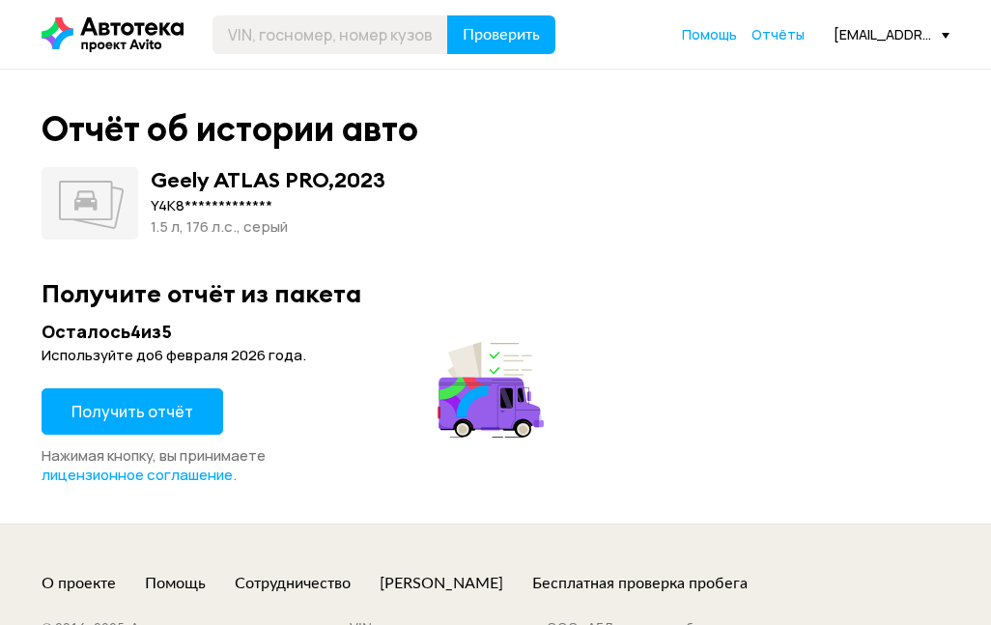
click at [121, 410] on span "Получить отчёт" at bounding box center [132, 411] width 122 height 21
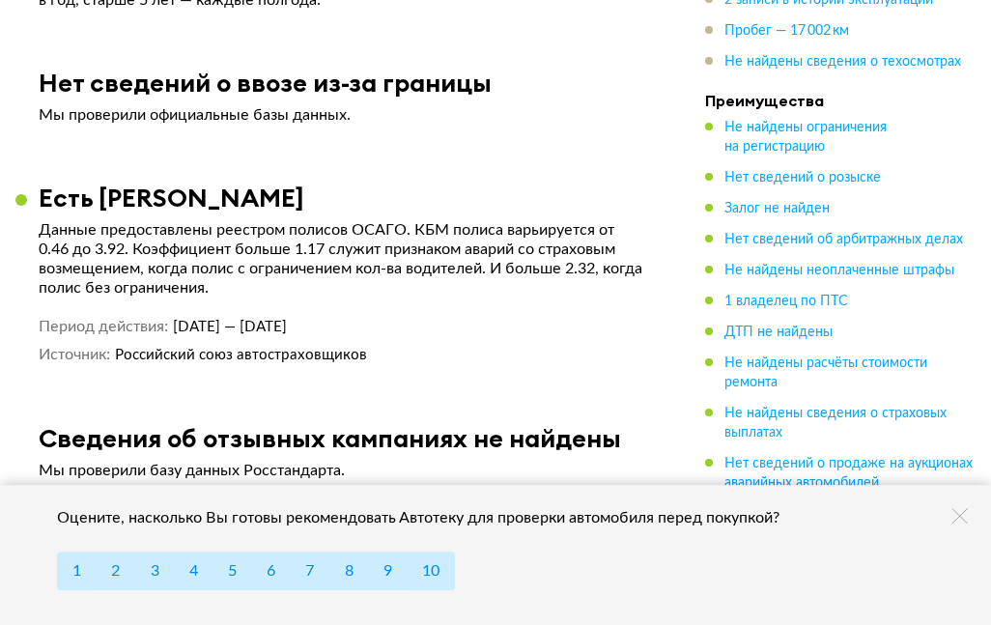
scroll to position [5627, 0]
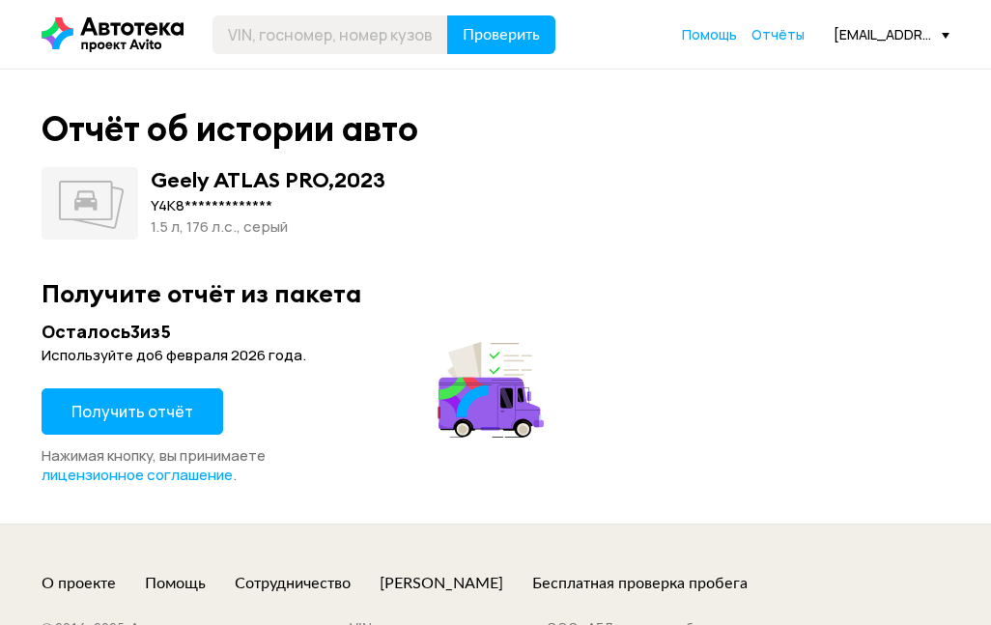
click at [159, 403] on span "Получить отчёт" at bounding box center [132, 411] width 122 height 21
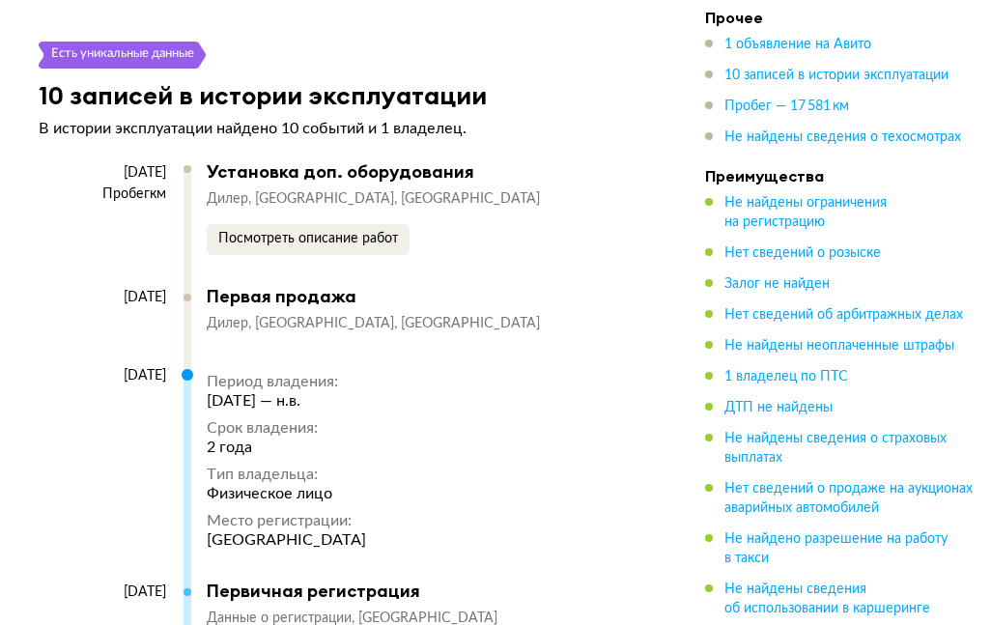
scroll to position [4311, 0]
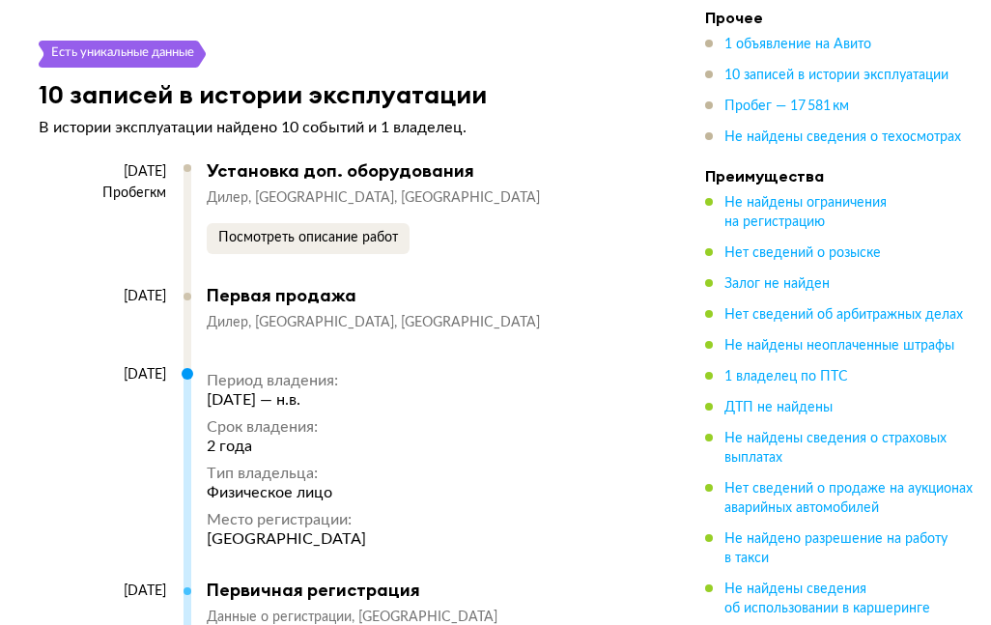
click at [370, 231] on span "Посмотреть описание работ" at bounding box center [308, 238] width 180 height 14
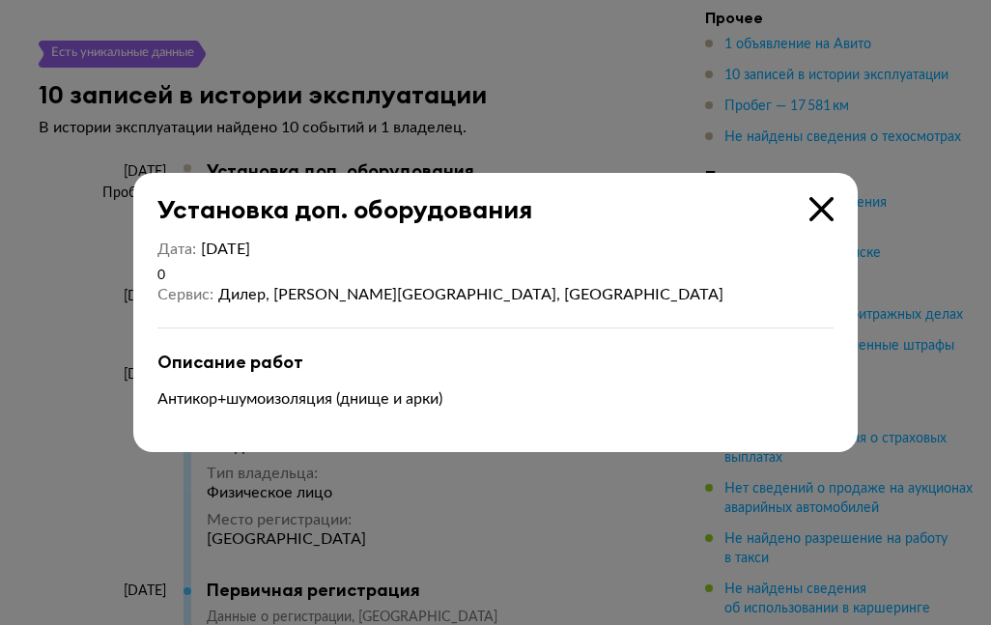
click at [824, 221] on icon at bounding box center [822, 209] width 24 height 24
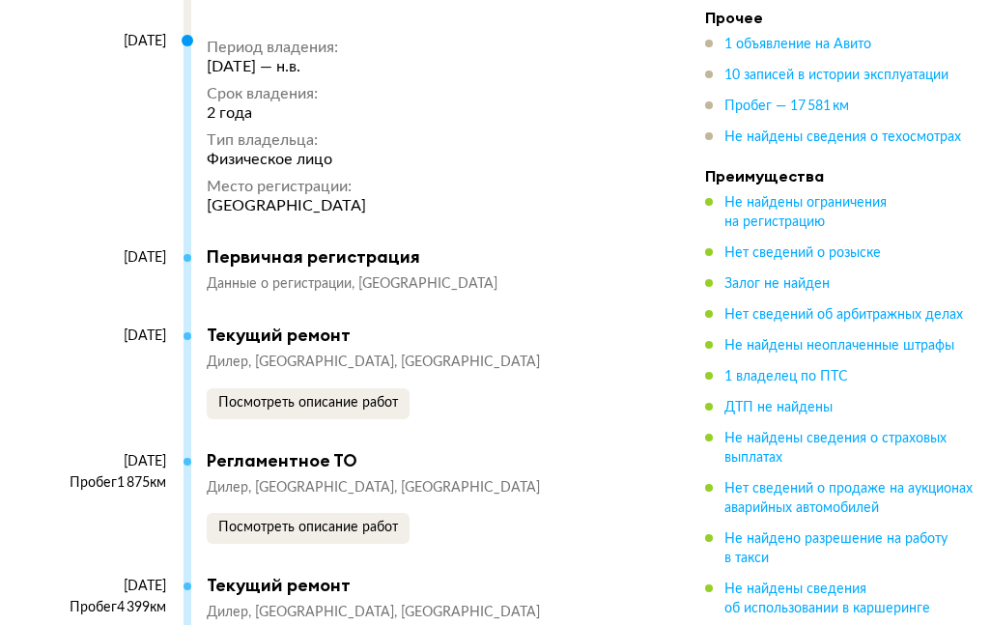
scroll to position [4708, 0]
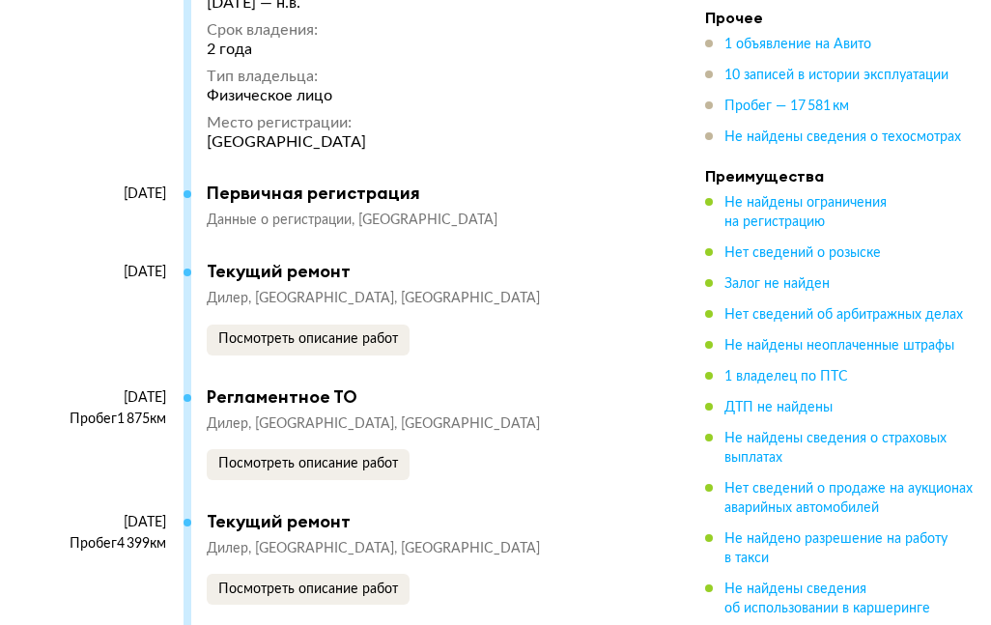
click at [360, 325] on button "Посмотреть описание работ" at bounding box center [308, 340] width 203 height 31
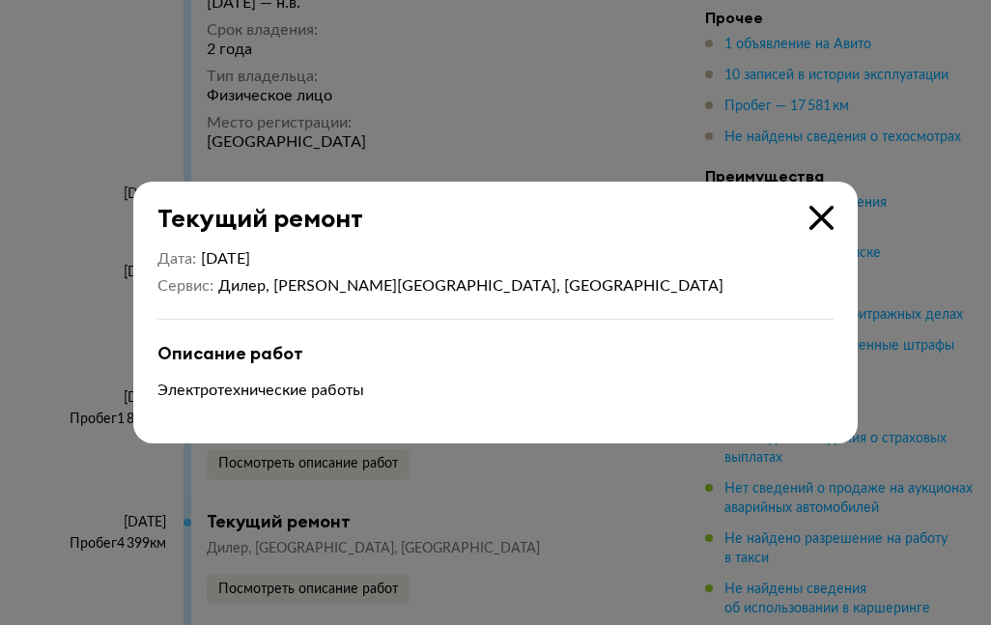
click at [816, 230] on icon at bounding box center [822, 218] width 24 height 24
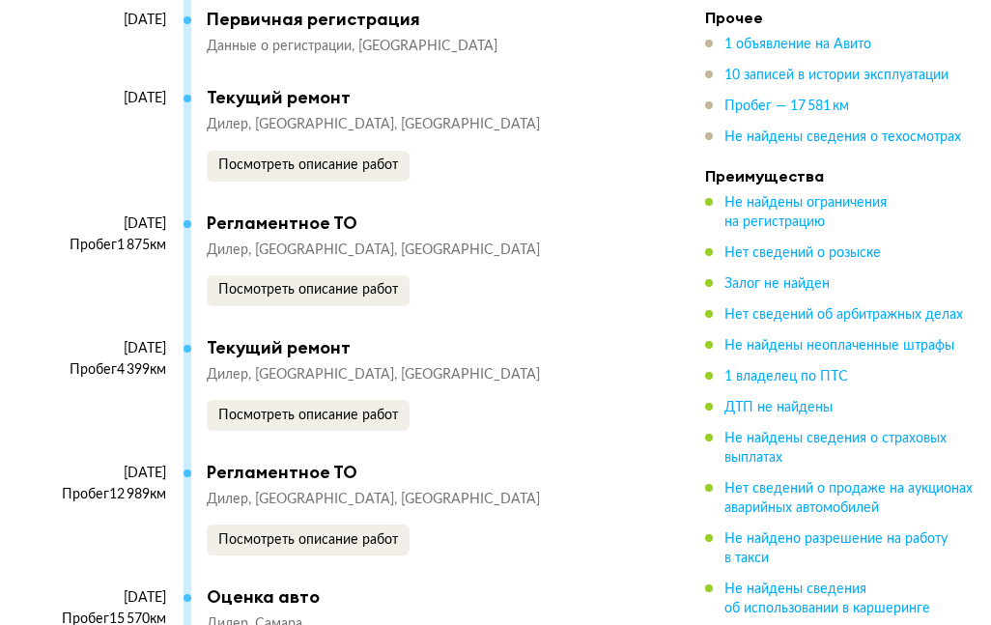
scroll to position [4884, 0]
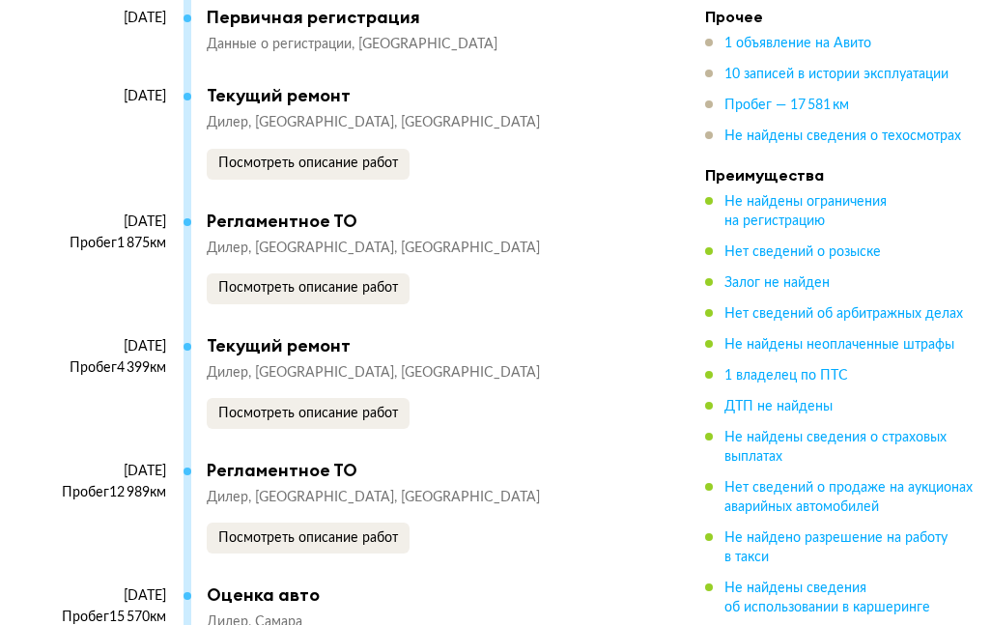
click at [371, 277] on button "Посмотреть описание работ" at bounding box center [308, 288] width 203 height 31
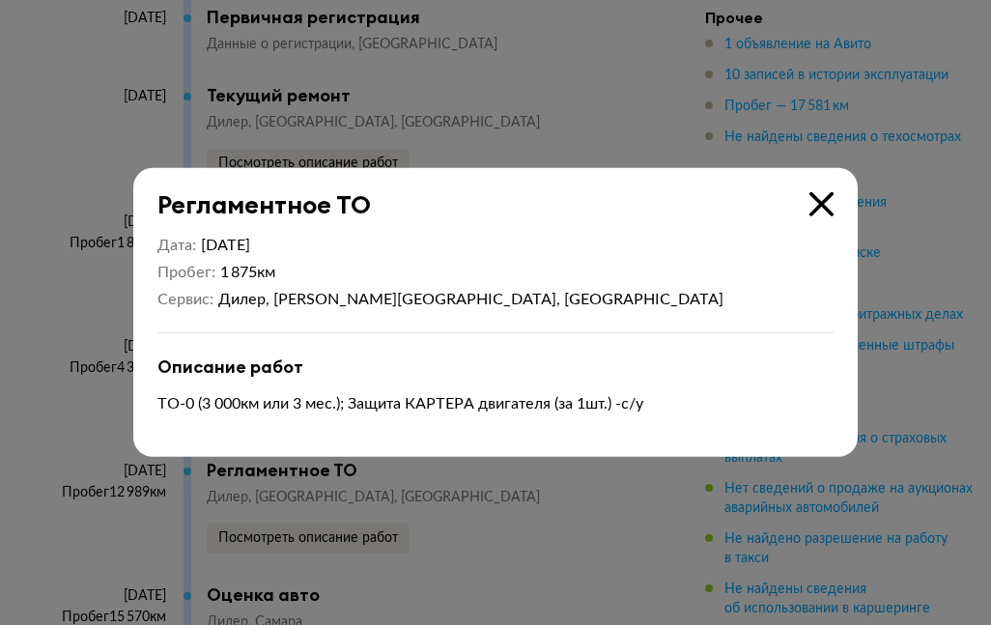
click at [824, 216] on icon at bounding box center [822, 204] width 24 height 24
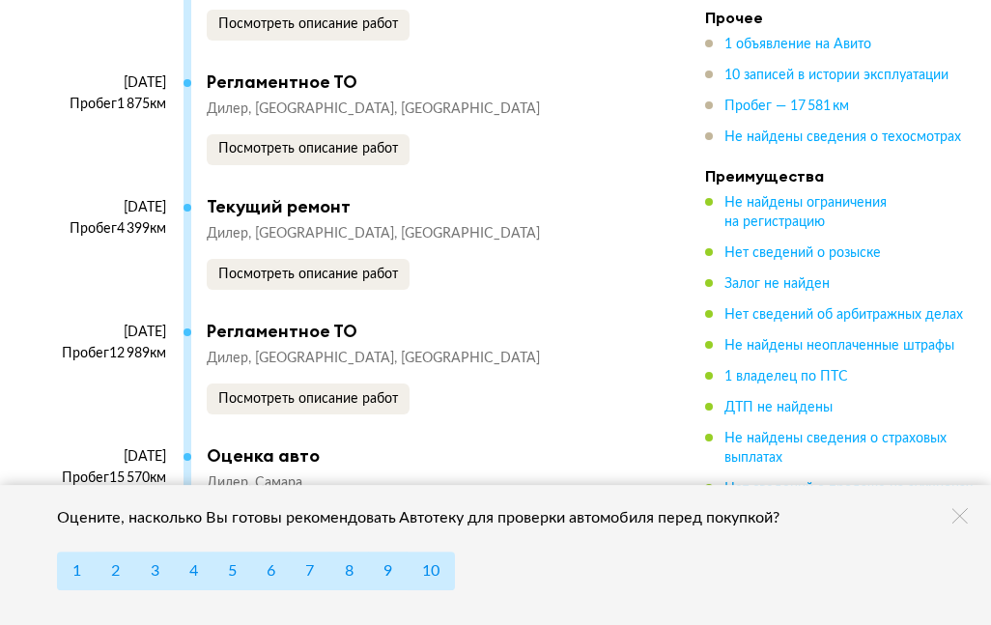
scroll to position [5023, 0]
click at [371, 387] on button "Посмотреть описание работ" at bounding box center [308, 399] width 203 height 31
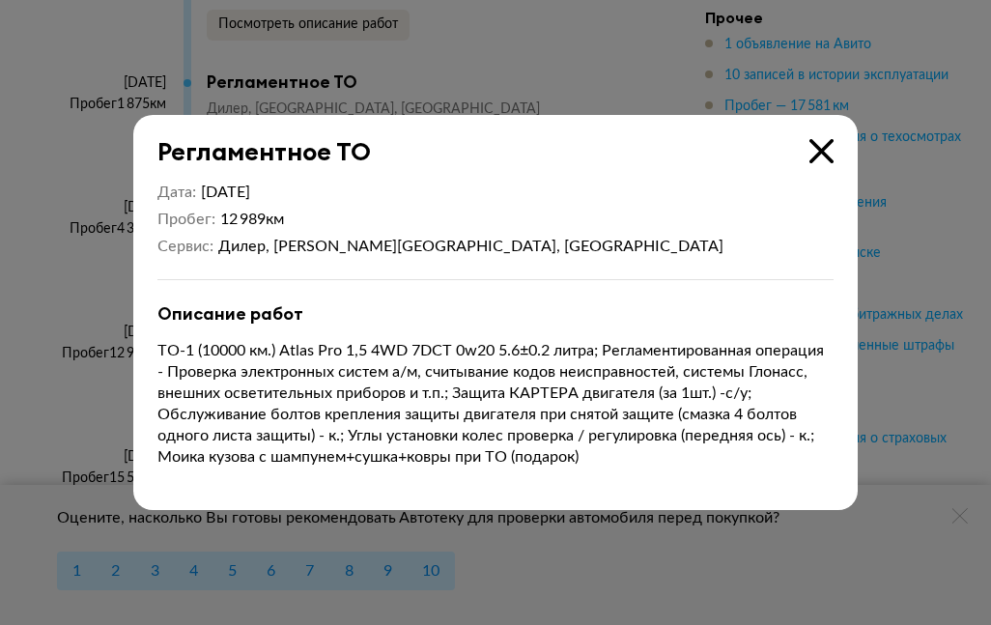
click at [831, 163] on icon at bounding box center [822, 151] width 24 height 24
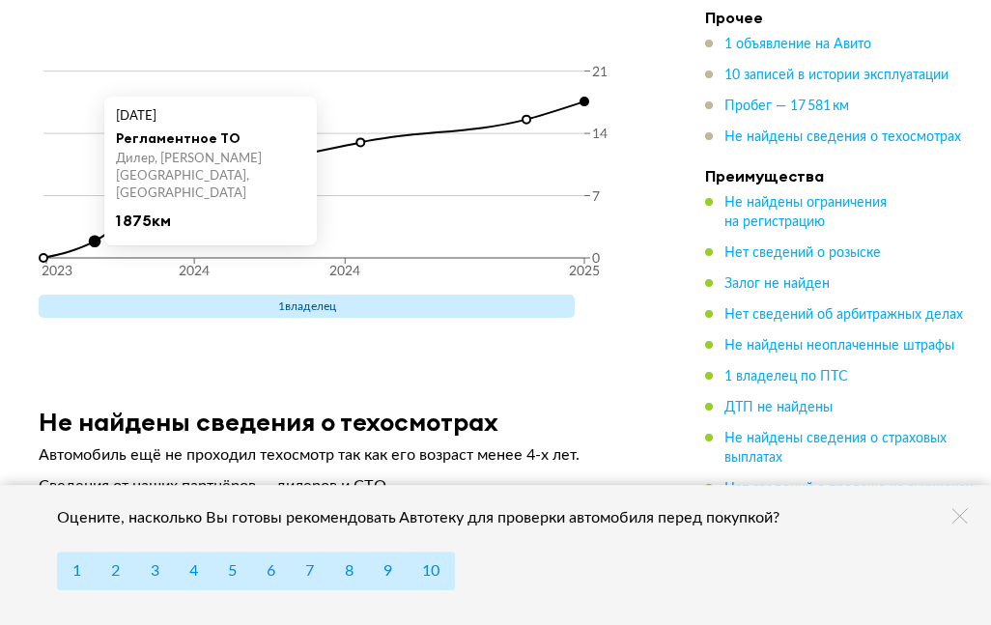
scroll to position [5956, 0]
click at [152, 325] on div "Пробег, тыс. км 2023 2024 2024 2025 0 7 14 21 33 24 сентября 2023 года Регламен…" at bounding box center [342, 136] width 655 height 426
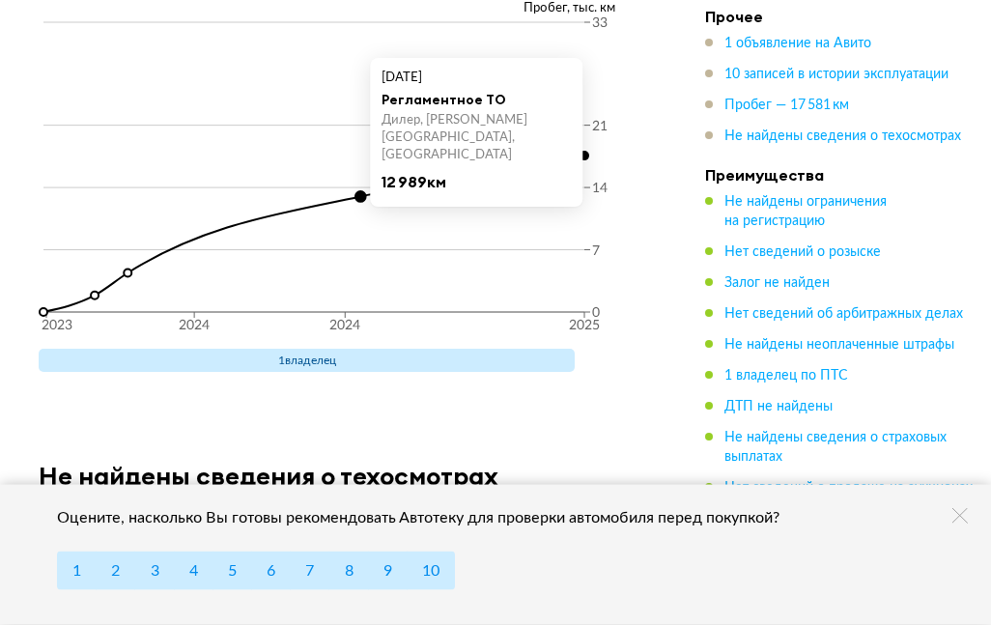
scroll to position [5902, 0]
click at [548, 242] on icon "2023 2024 2024 2025 0 7 14 21 33" at bounding box center [343, 181] width 609 height 328
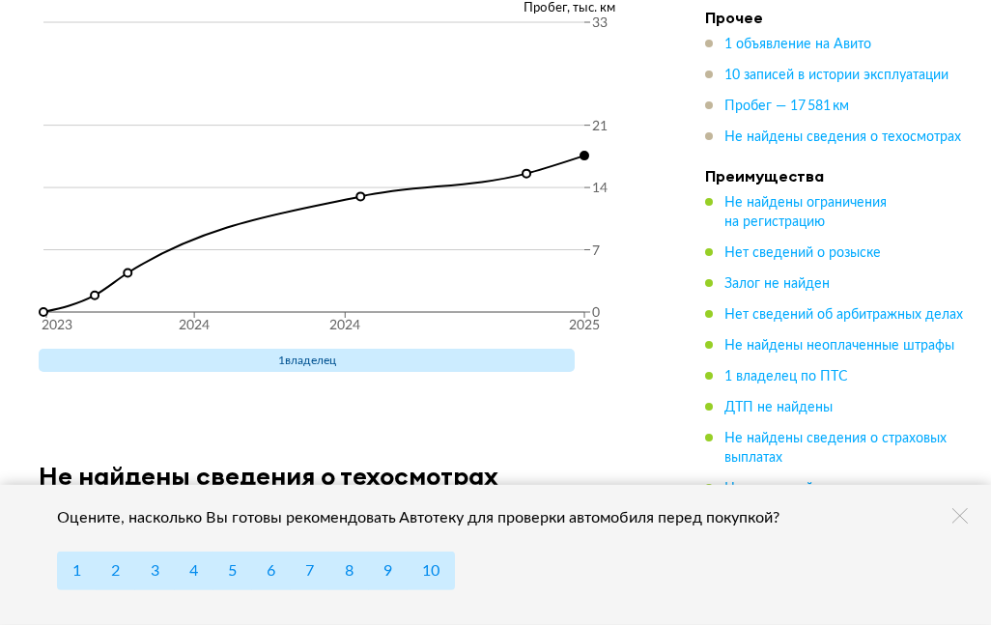
click at [522, 153] on icon "2023 2024 2024 2025 0 7 14 21 33" at bounding box center [343, 181] width 609 height 328
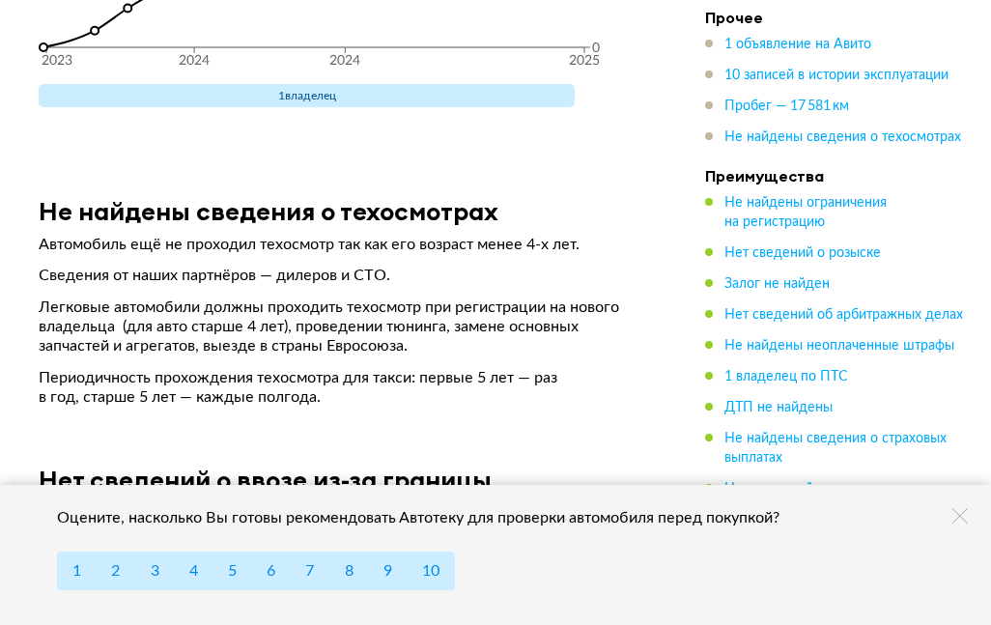
scroll to position [6168, 0]
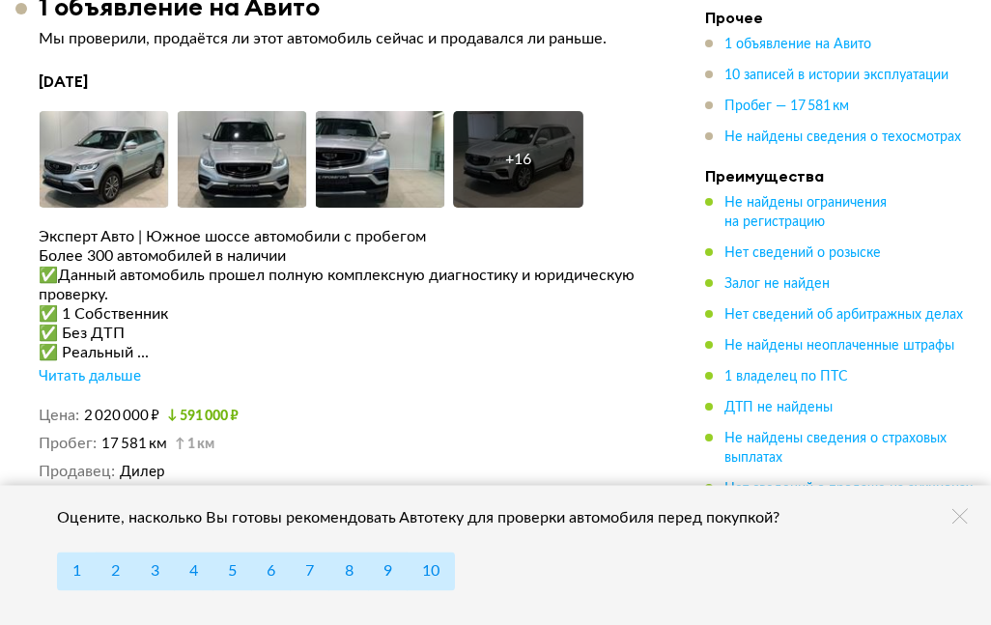
click at [108, 367] on div "Читать дальше" at bounding box center [90, 376] width 102 height 19
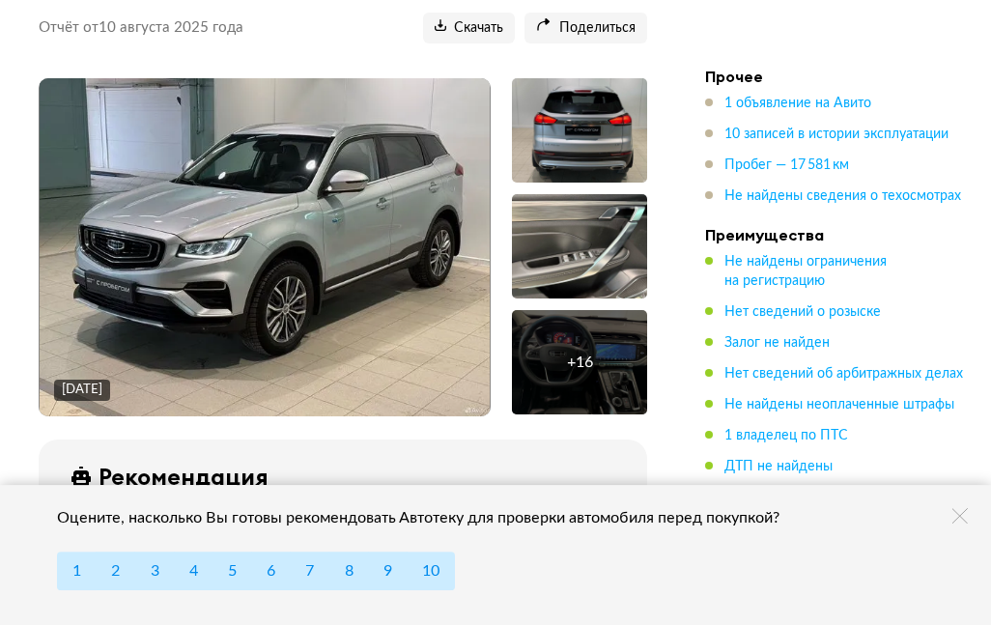
scroll to position [289, 0]
click at [268, 296] on img at bounding box center [265, 247] width 451 height 338
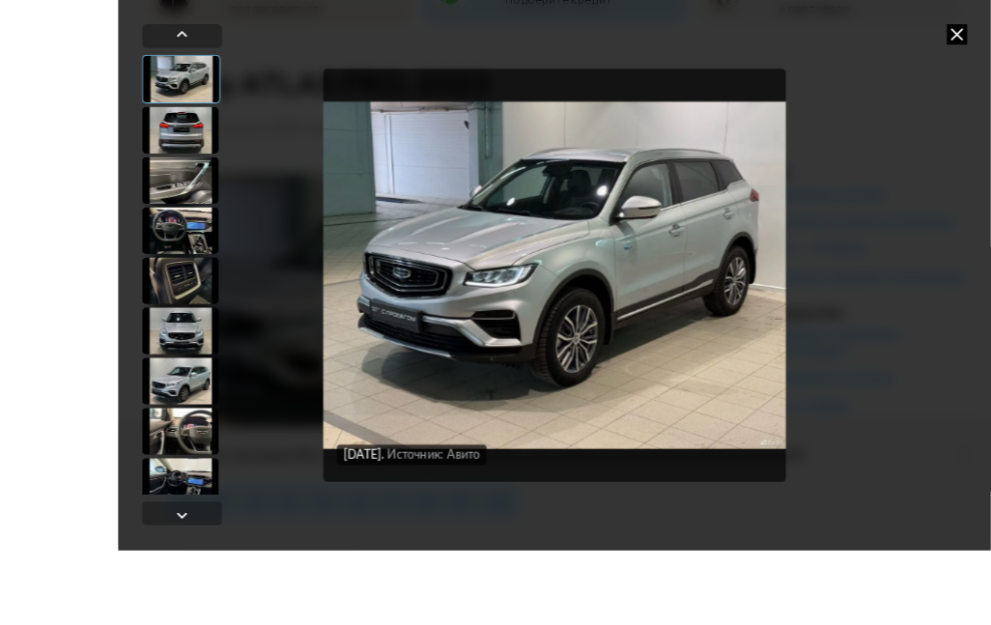
scroll to position [248, 0]
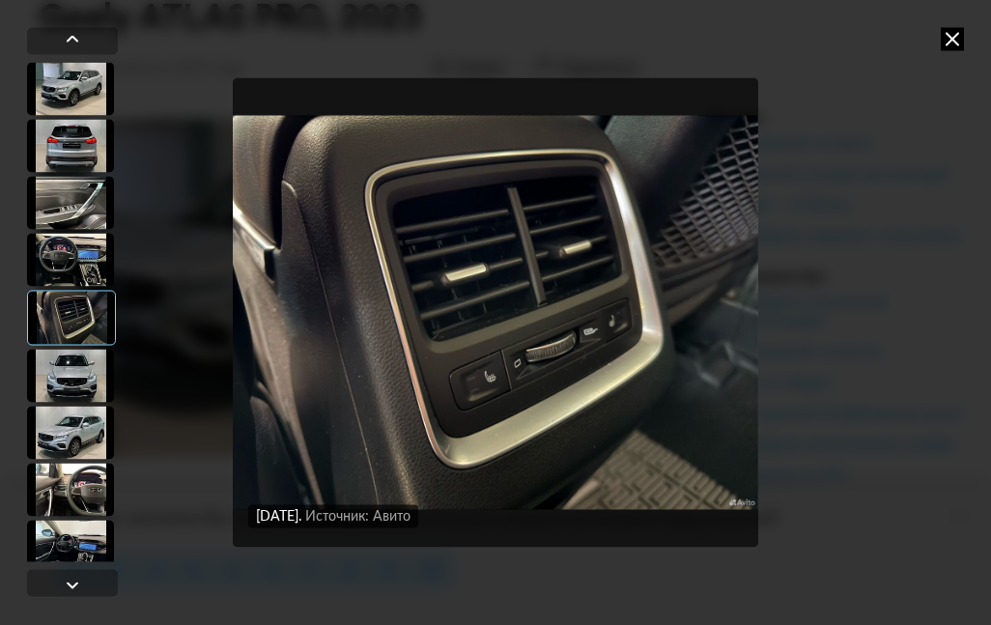
click at [945, 38] on icon at bounding box center [952, 38] width 23 height 23
